Goal: Check status: Check status

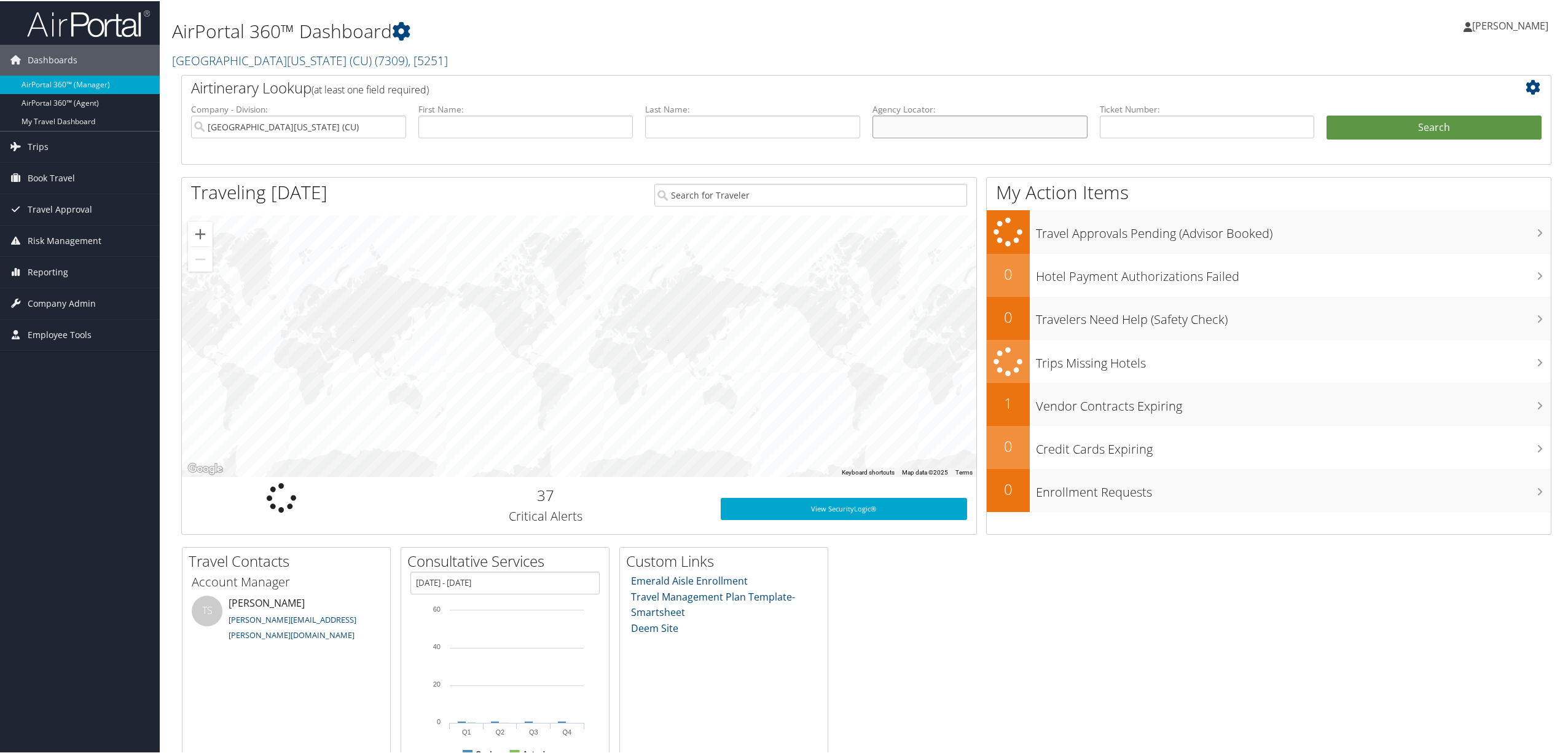
click at [907, 116] on input "text" at bounding box center [980, 126] width 215 height 23
paste input "DLKW3J"
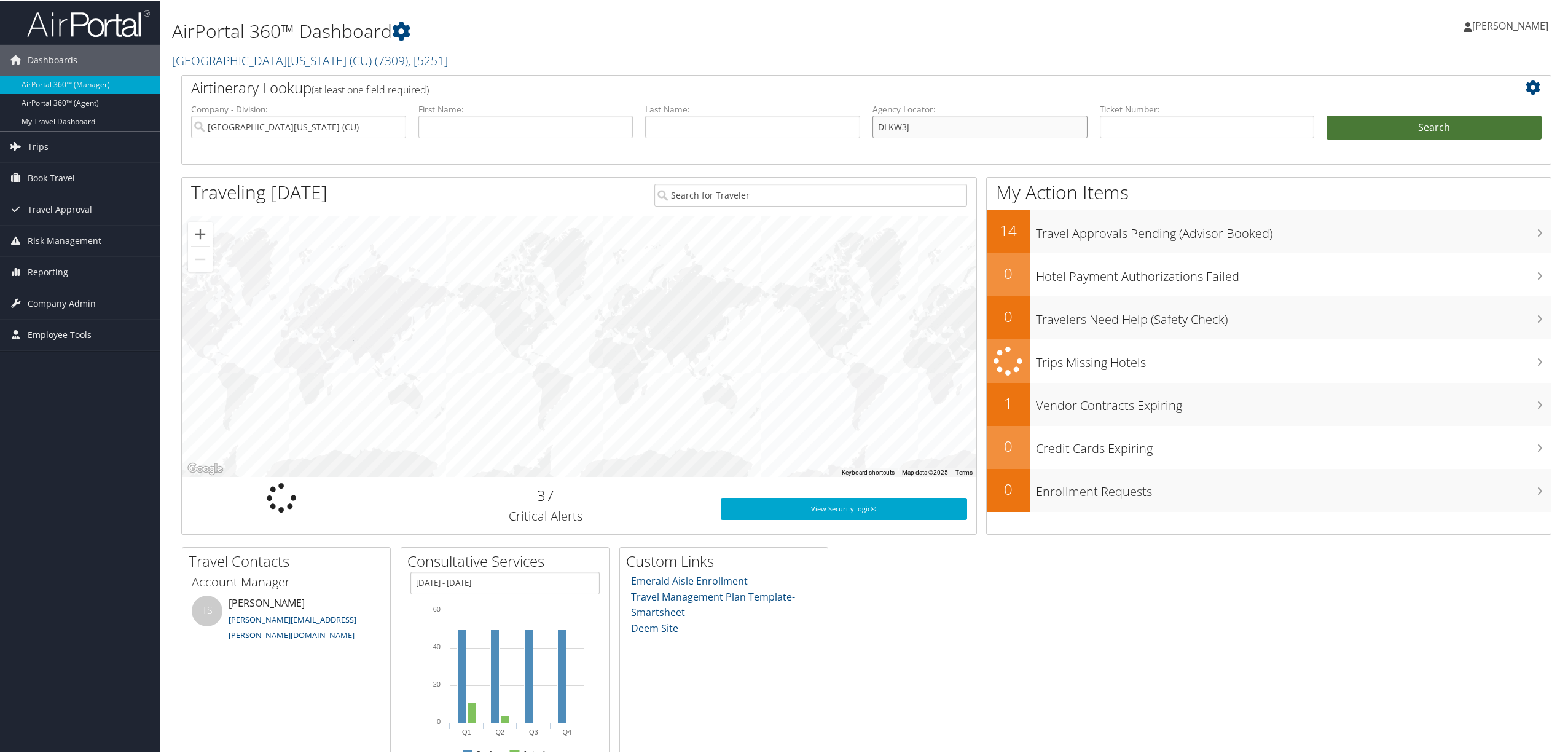
type input "DLKW3J"
click at [1360, 128] on button "Search" at bounding box center [1434, 127] width 215 height 24
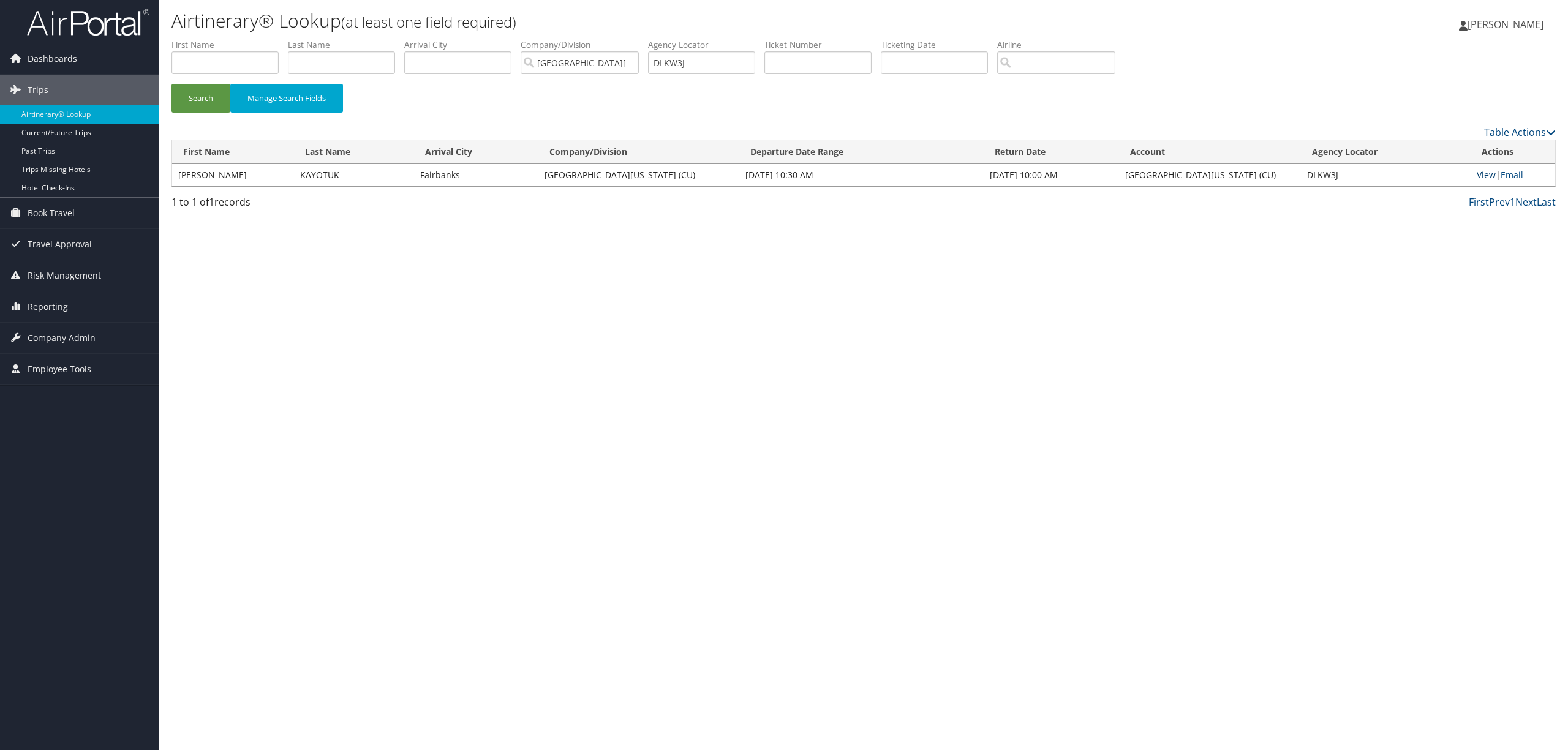
click at [1480, 171] on link "View" at bounding box center [1486, 175] width 19 height 11
drag, startPoint x: 712, startPoint y: 60, endPoint x: 372, endPoint y: 90, distance: 341.3
click at [372, 90] on form "First Name Last Name Departure City Arrival City Company/Division University of…" at bounding box center [864, 82] width 1384 height 86
paste input "DLL1LR"
type input "DLL1LR"
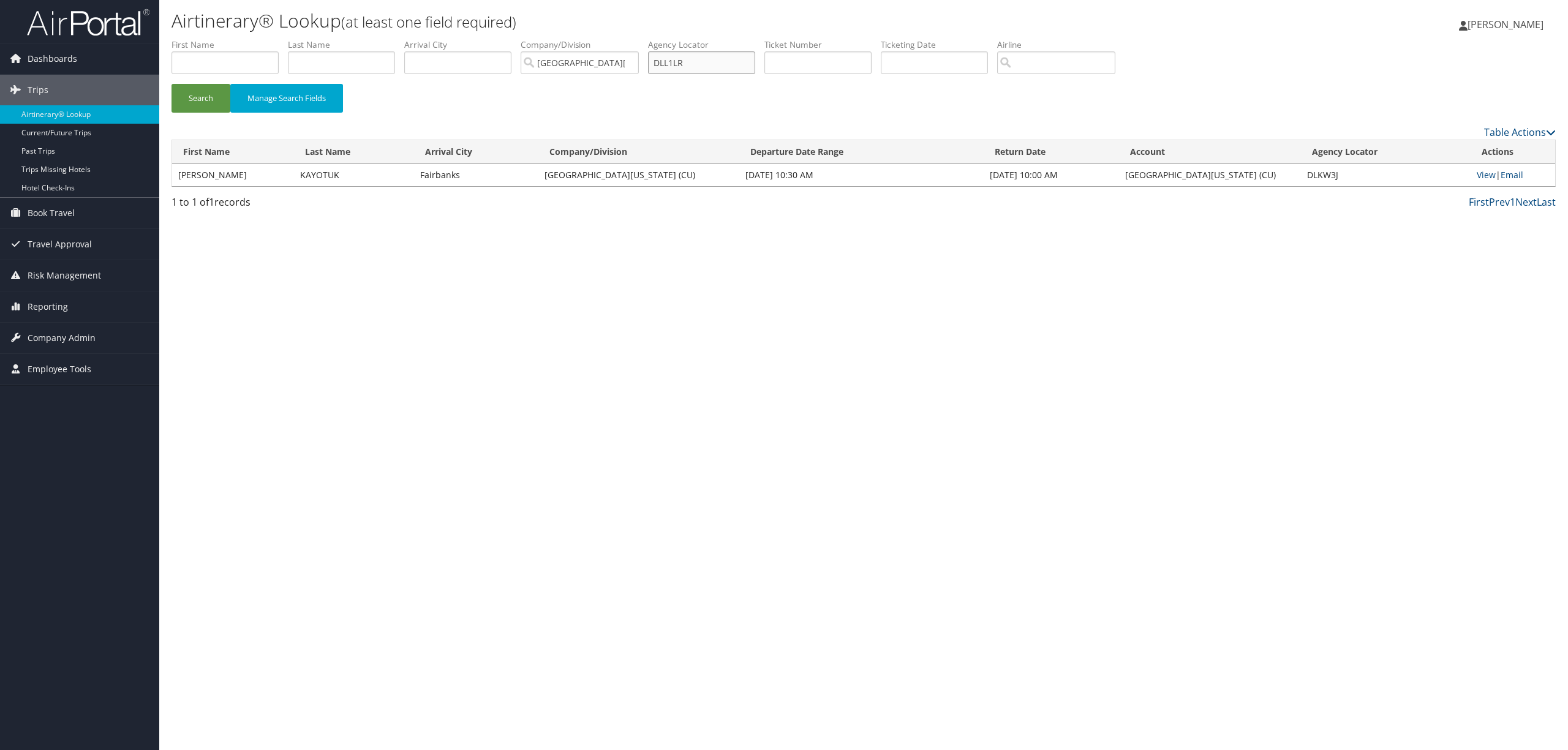
click at [171, 84] on button "Search" at bounding box center [201, 98] width 59 height 29
click at [1477, 174] on link "View" at bounding box center [1486, 175] width 19 height 11
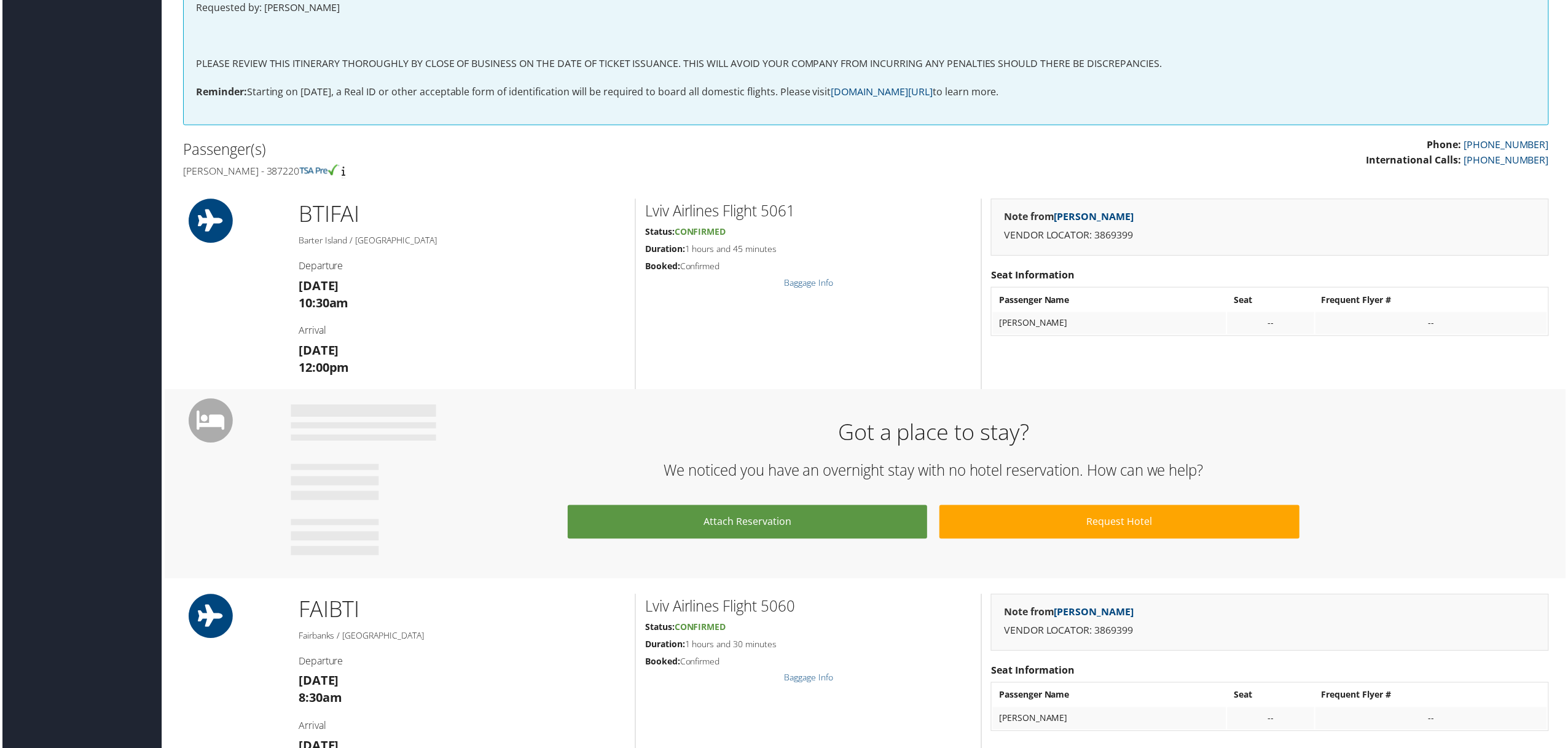
scroll to position [293, 0]
